Goal: Check status: Check status

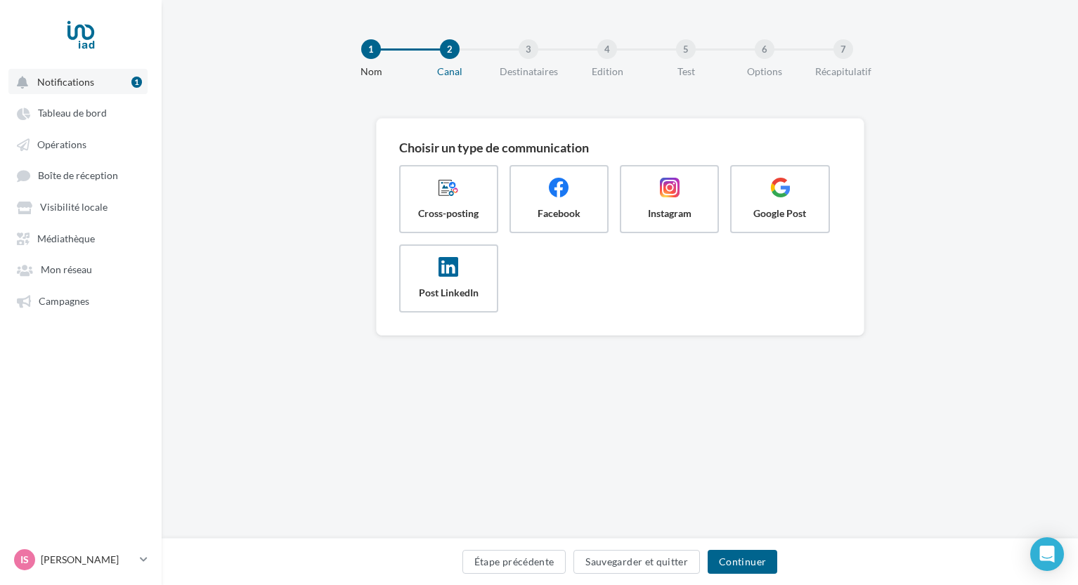
click at [86, 86] on span "Notifications" at bounding box center [65, 82] width 57 height 12
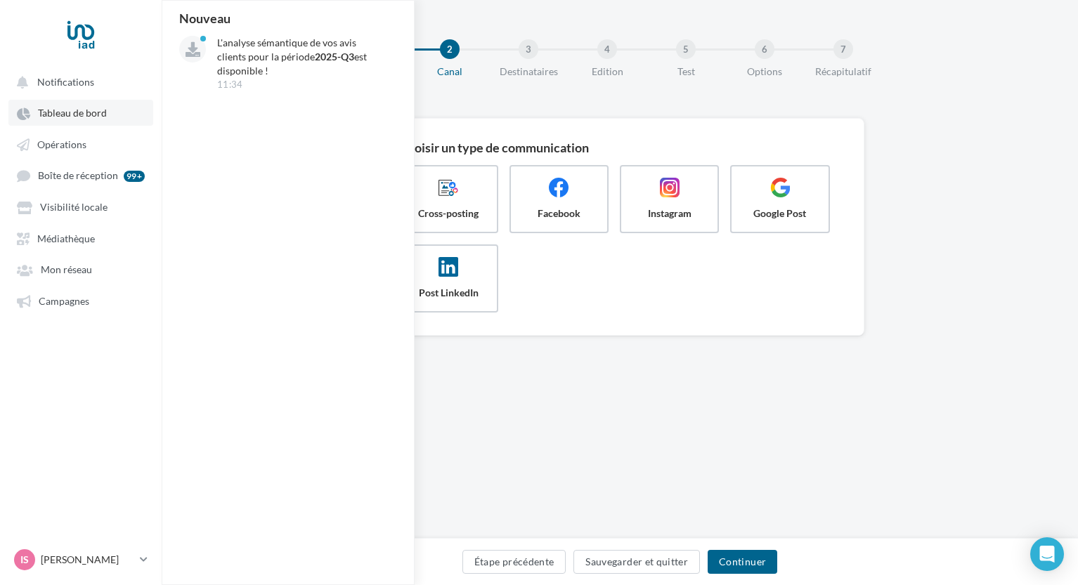
click at [65, 110] on span "Tableau de bord" at bounding box center [72, 114] width 69 height 12
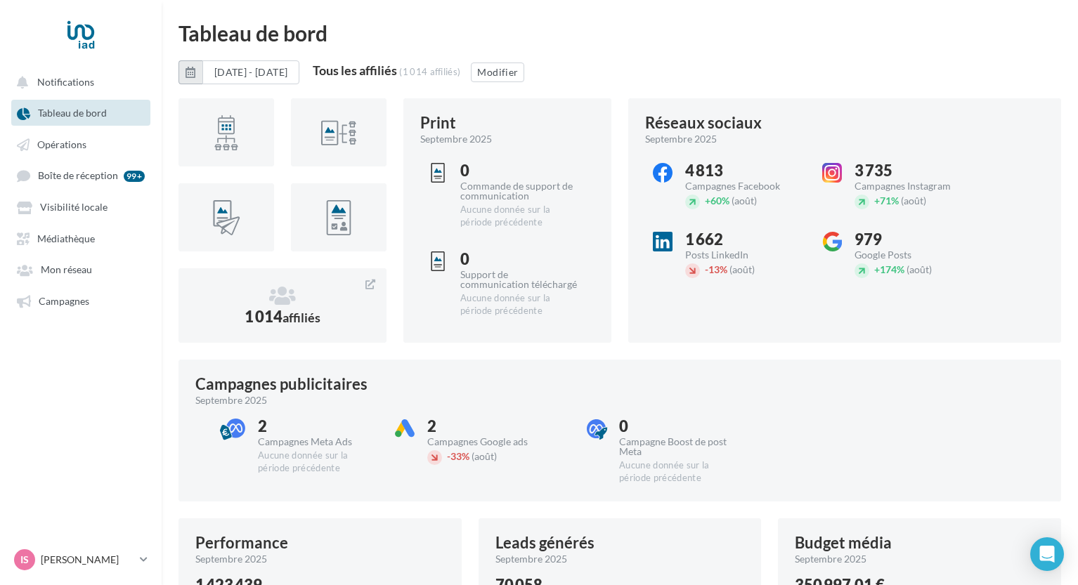
click at [191, 74] on icon "button" at bounding box center [191, 72] width 10 height 11
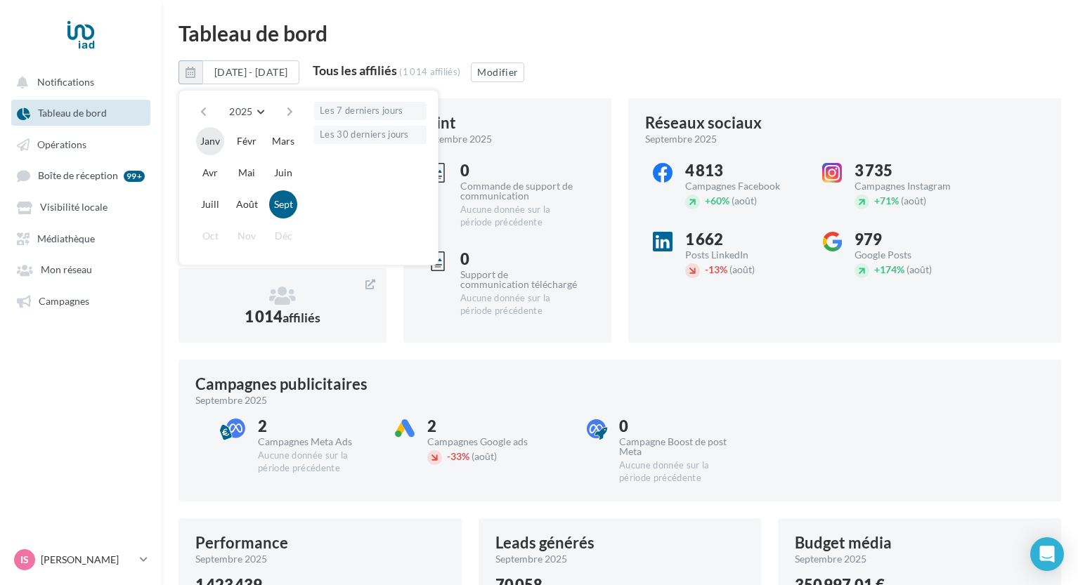
click at [209, 141] on button "Janv" at bounding box center [210, 141] width 28 height 28
click at [279, 205] on button "Sept" at bounding box center [283, 204] width 28 height 28
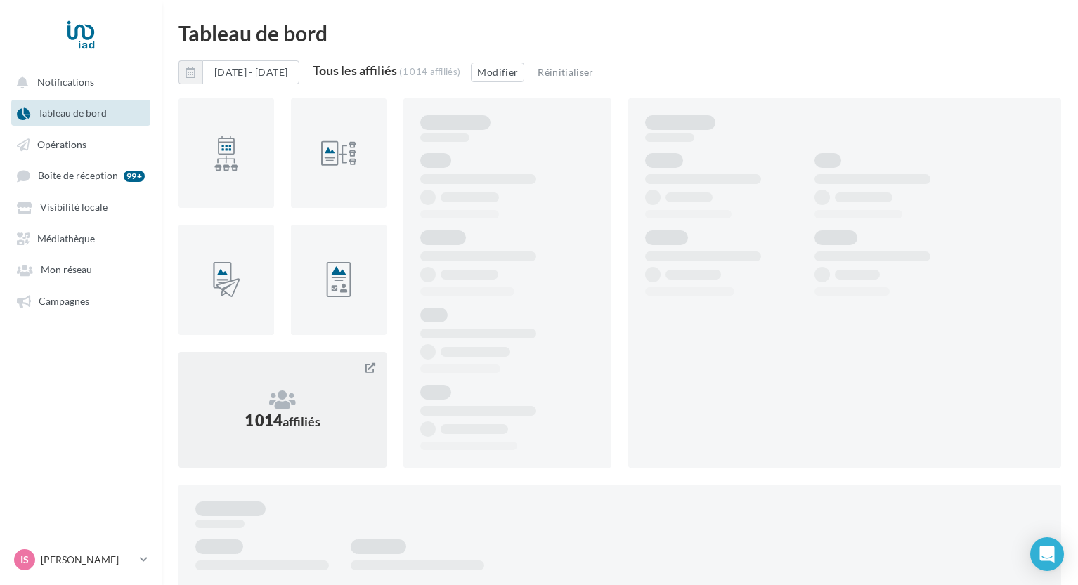
click at [334, 381] on div "1 014 affiliés" at bounding box center [282, 410] width 174 height 82
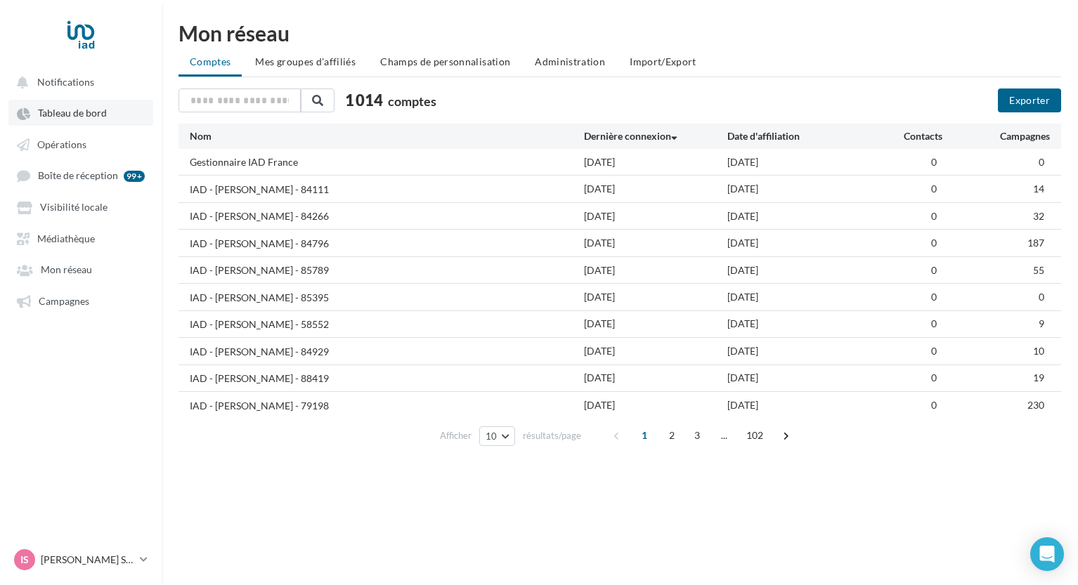
click at [99, 111] on span "Tableau de bord" at bounding box center [72, 114] width 69 height 12
